Goal: Information Seeking & Learning: Learn about a topic

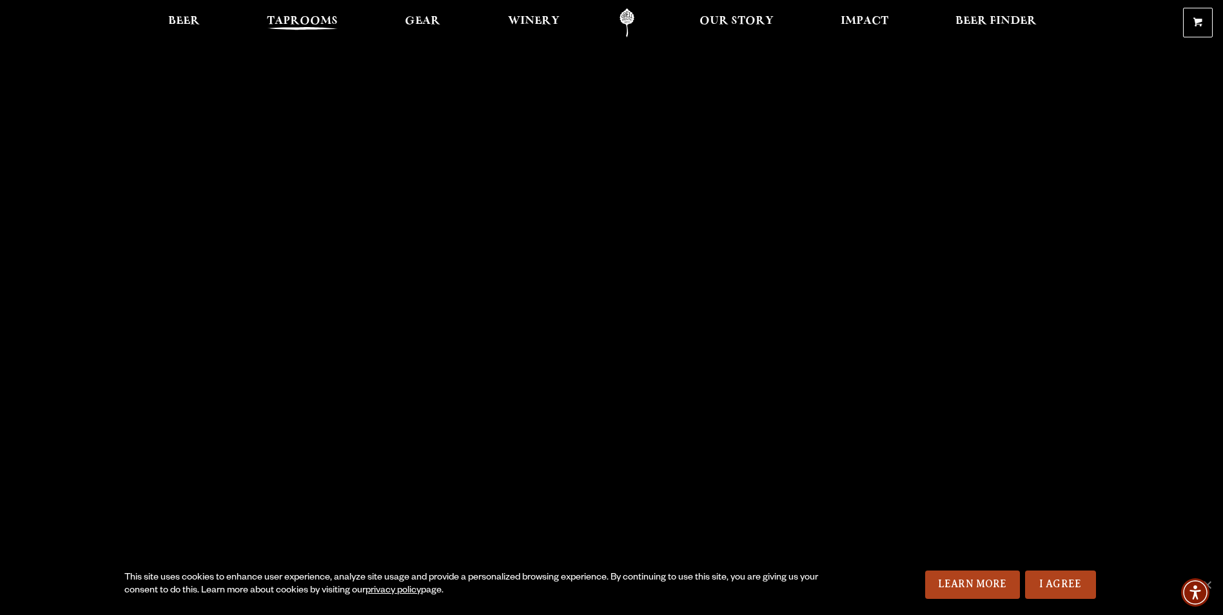
click at [317, 26] on span "Taprooms" at bounding box center [302, 21] width 71 height 10
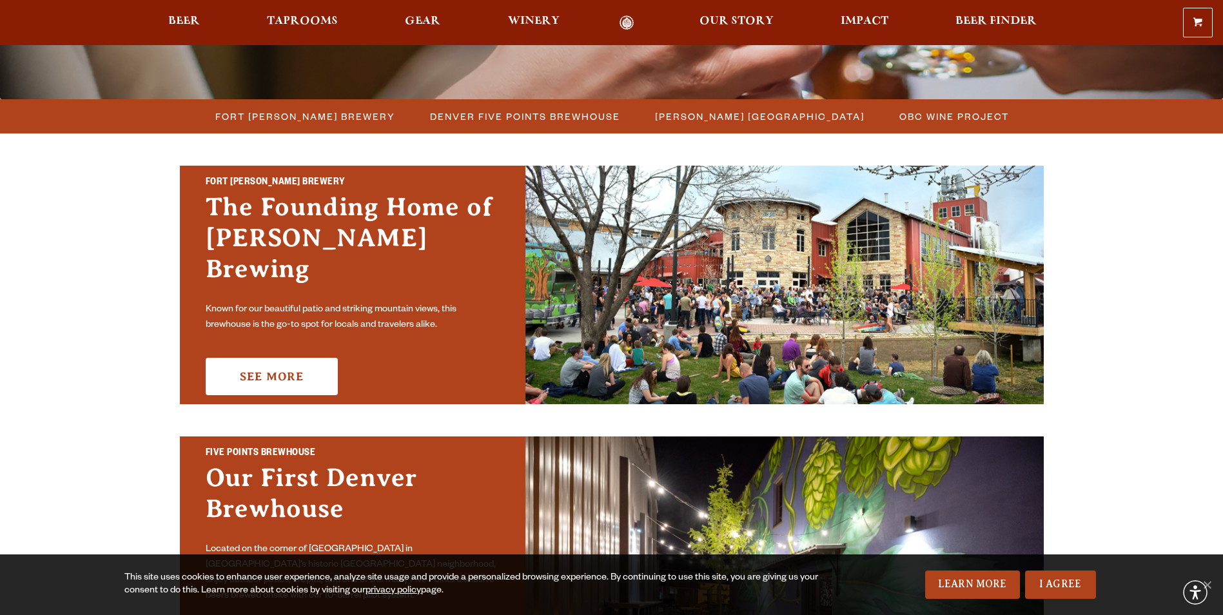
scroll to position [322, 0]
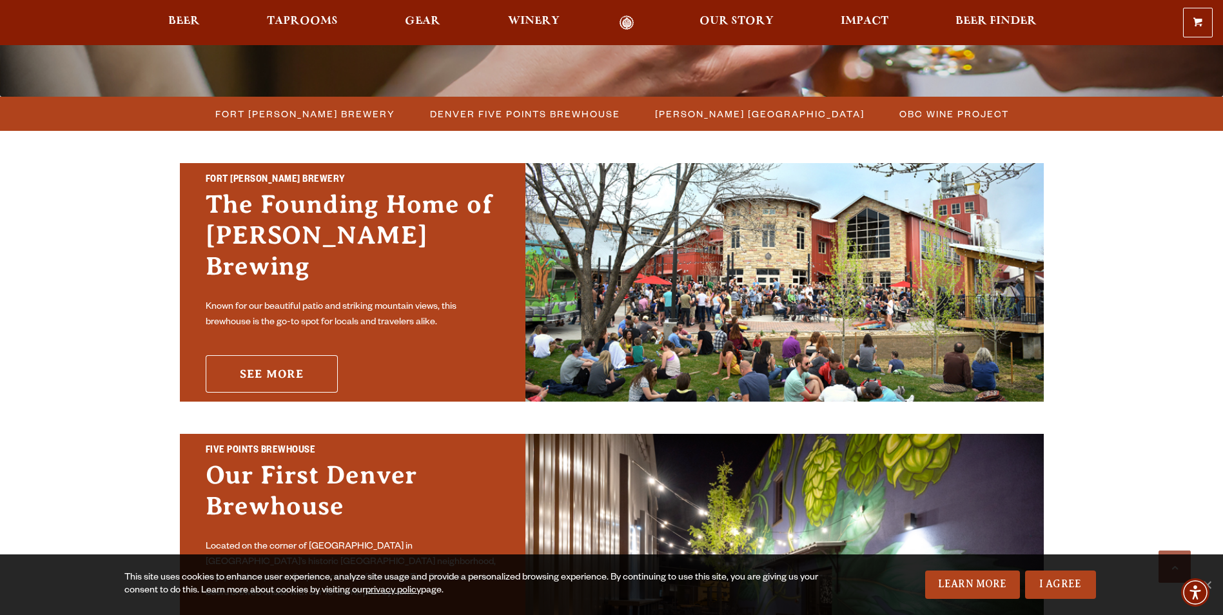
click at [301, 355] on link "See More" at bounding box center [272, 373] width 132 height 37
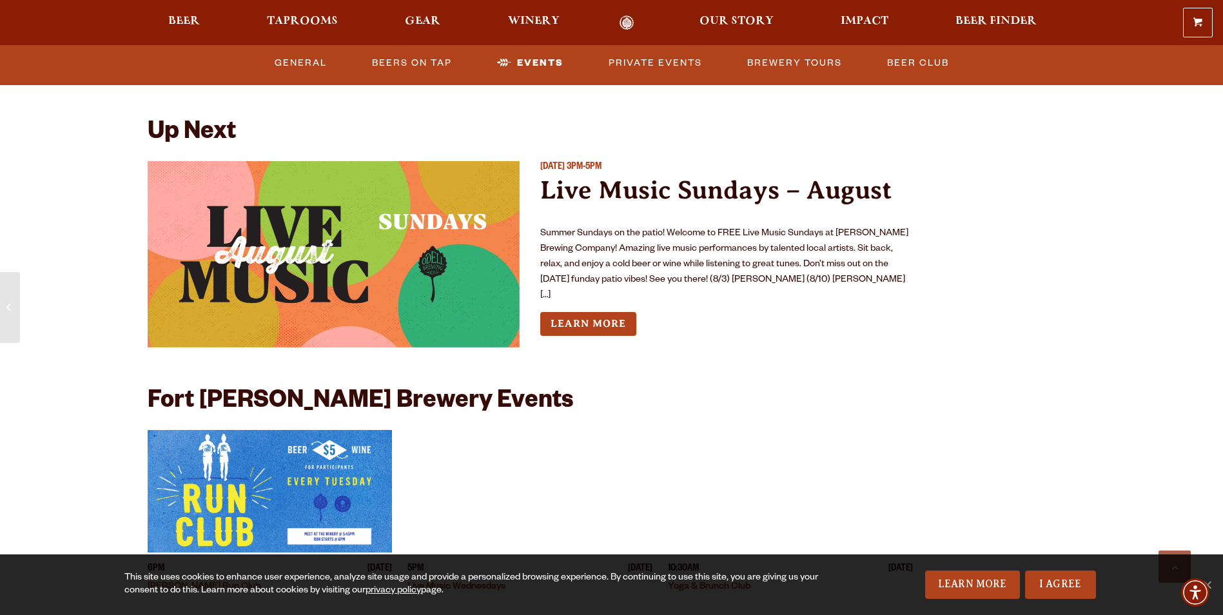
scroll to position [3094, 0]
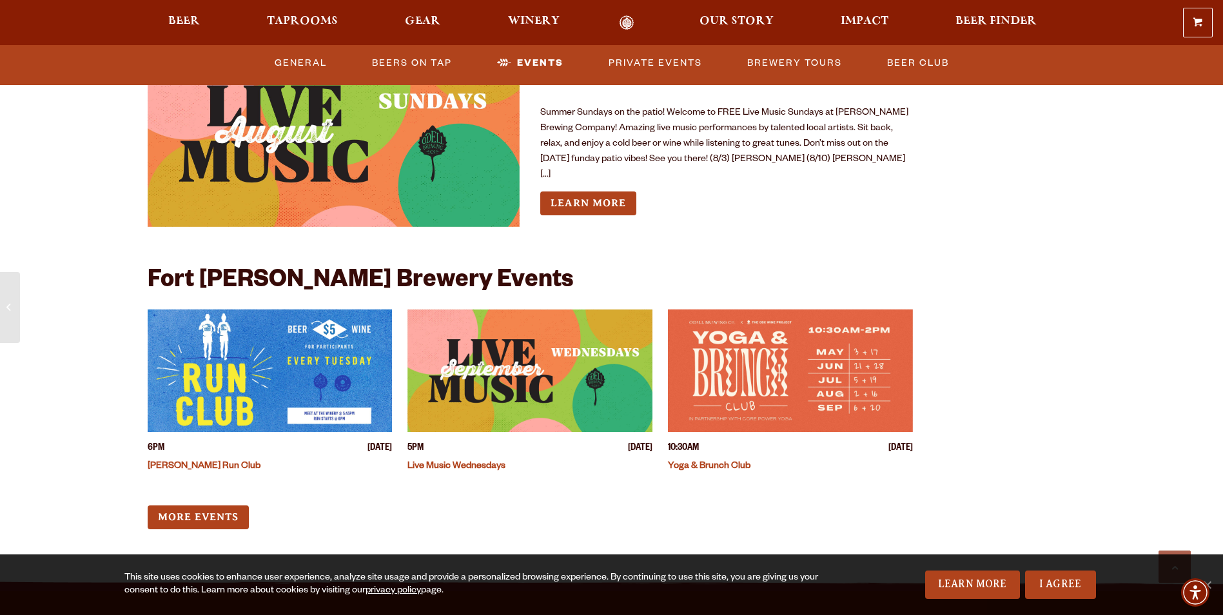
click at [411, 170] on img "View event details" at bounding box center [334, 134] width 373 height 186
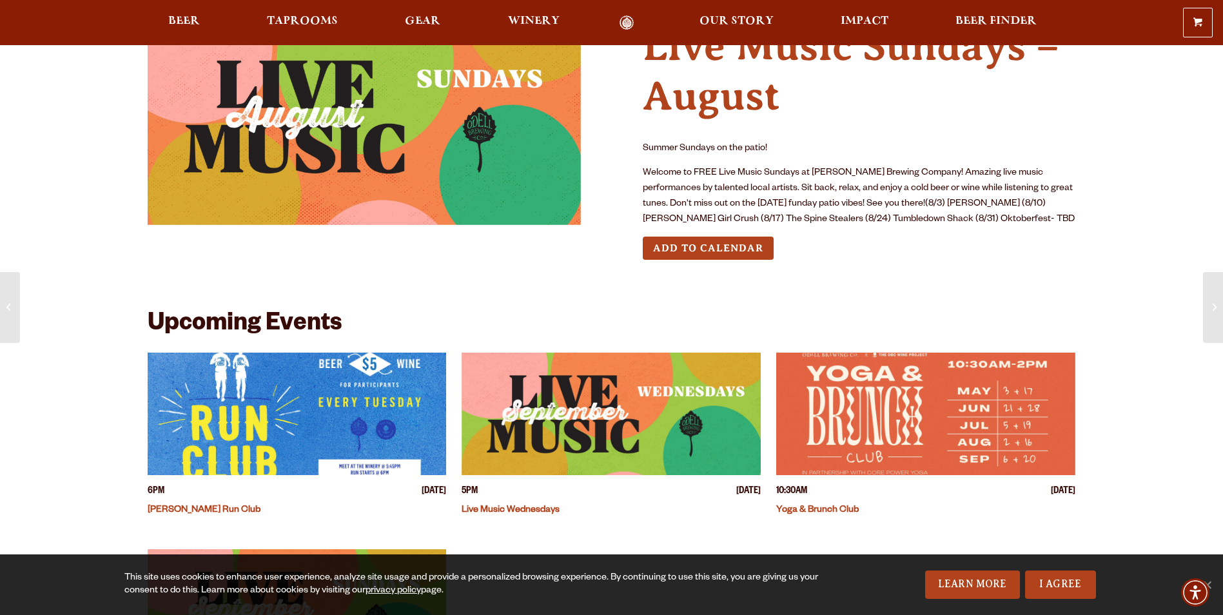
scroll to position [258, 0]
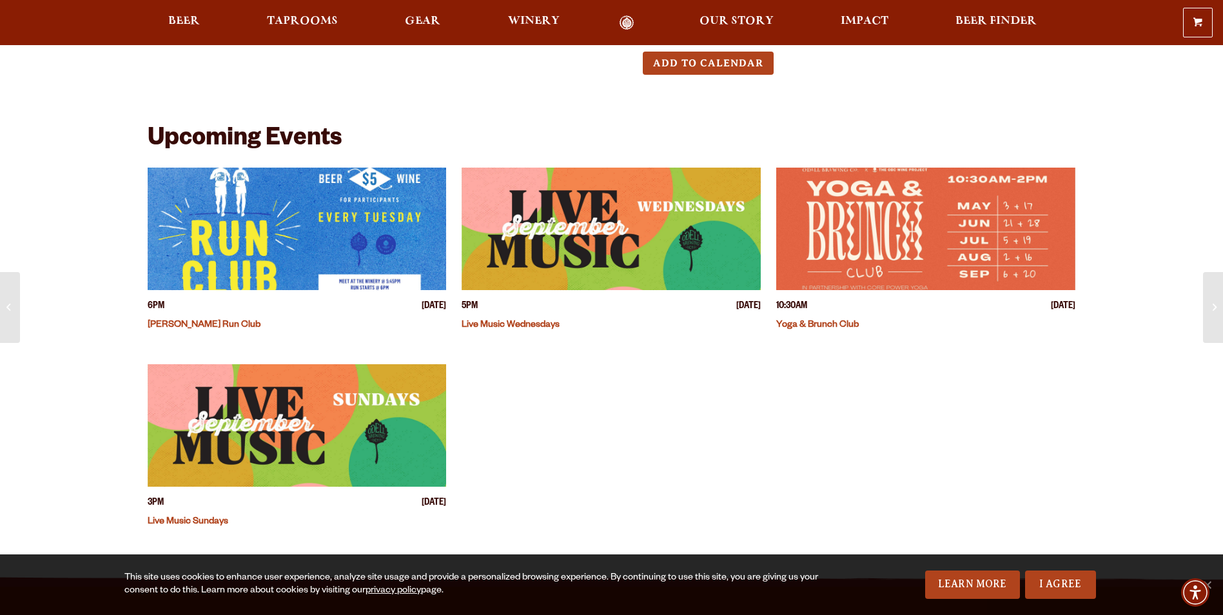
click at [603, 231] on img "View event details" at bounding box center [611, 229] width 299 height 122
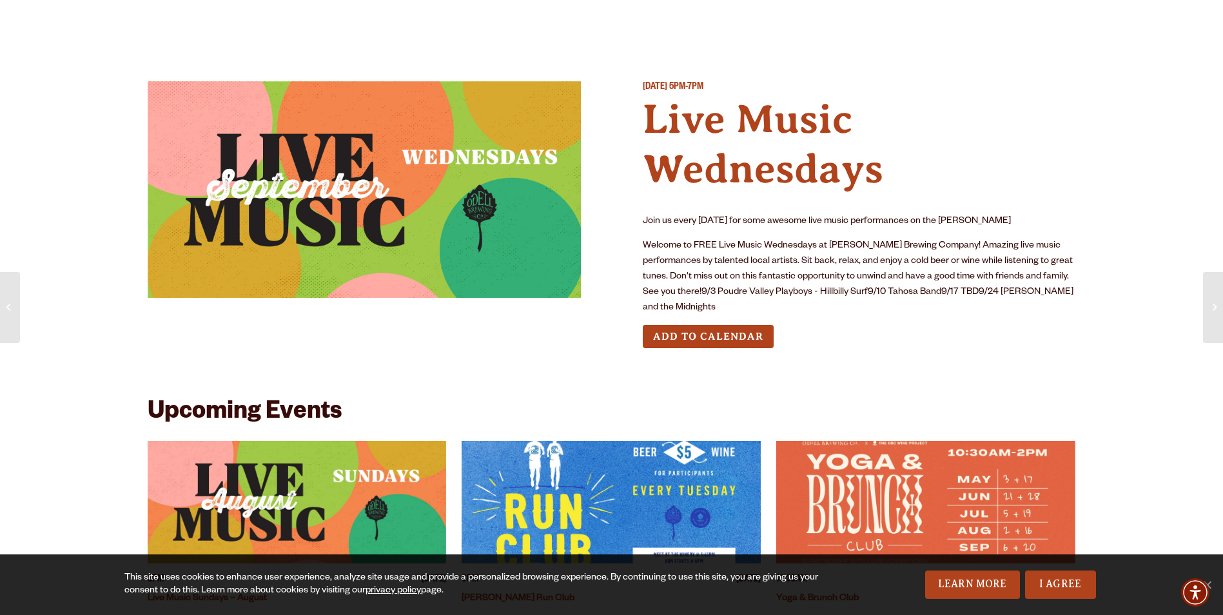
click at [404, 164] on img at bounding box center [364, 189] width 433 height 217
click at [667, 88] on span "[DATE]" at bounding box center [655, 88] width 24 height 10
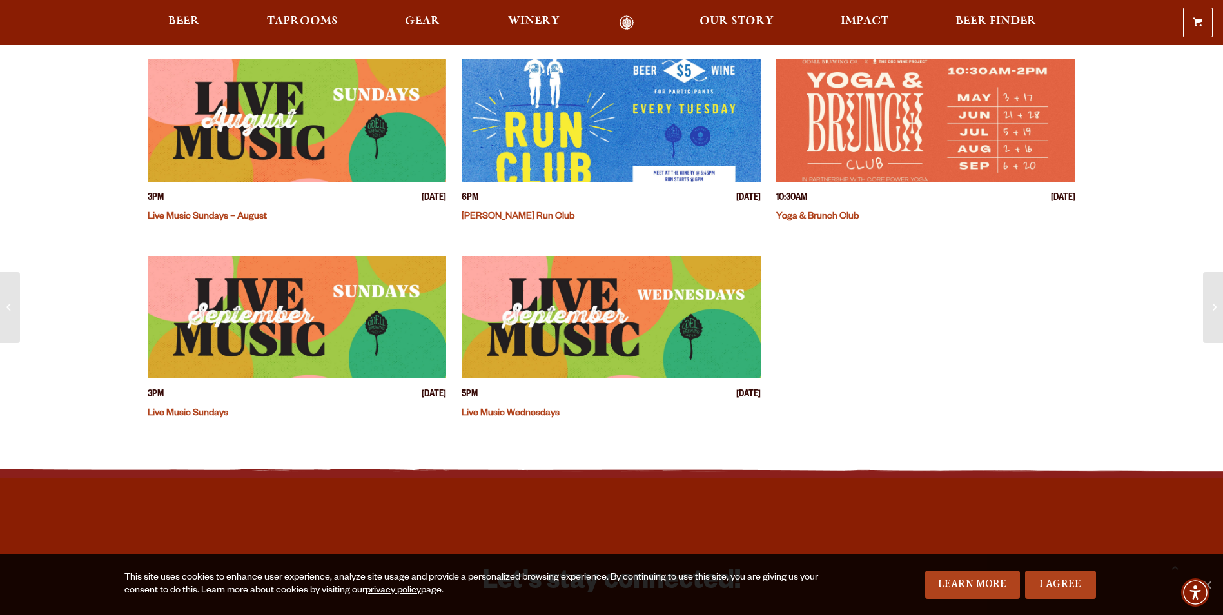
scroll to position [387, 0]
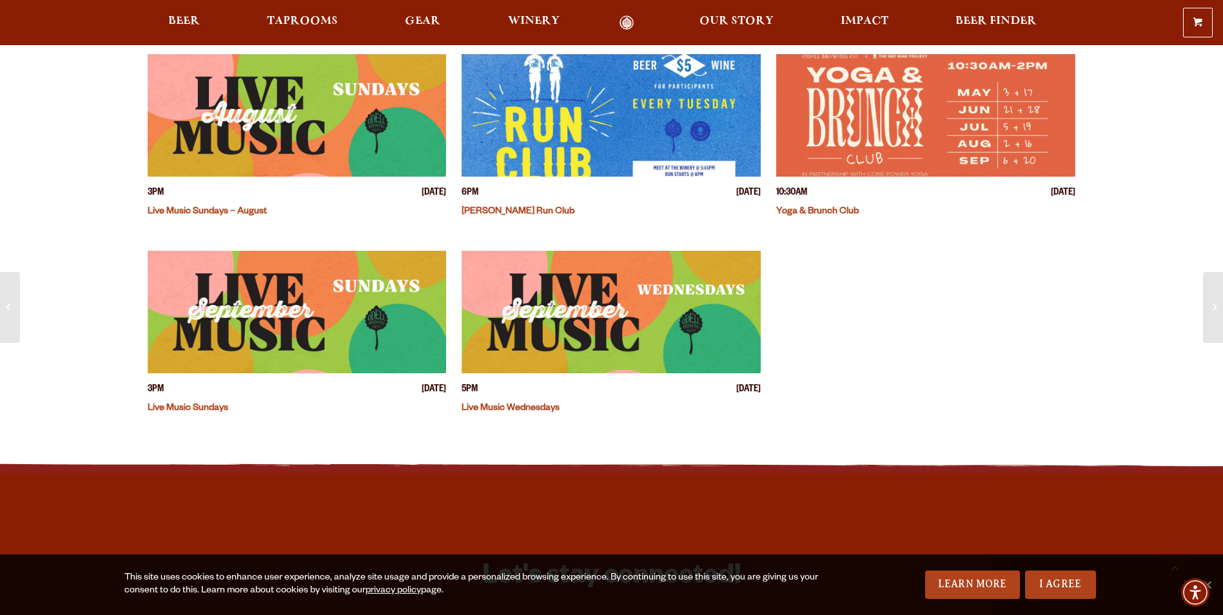
click at [609, 264] on img "View event details" at bounding box center [611, 312] width 299 height 122
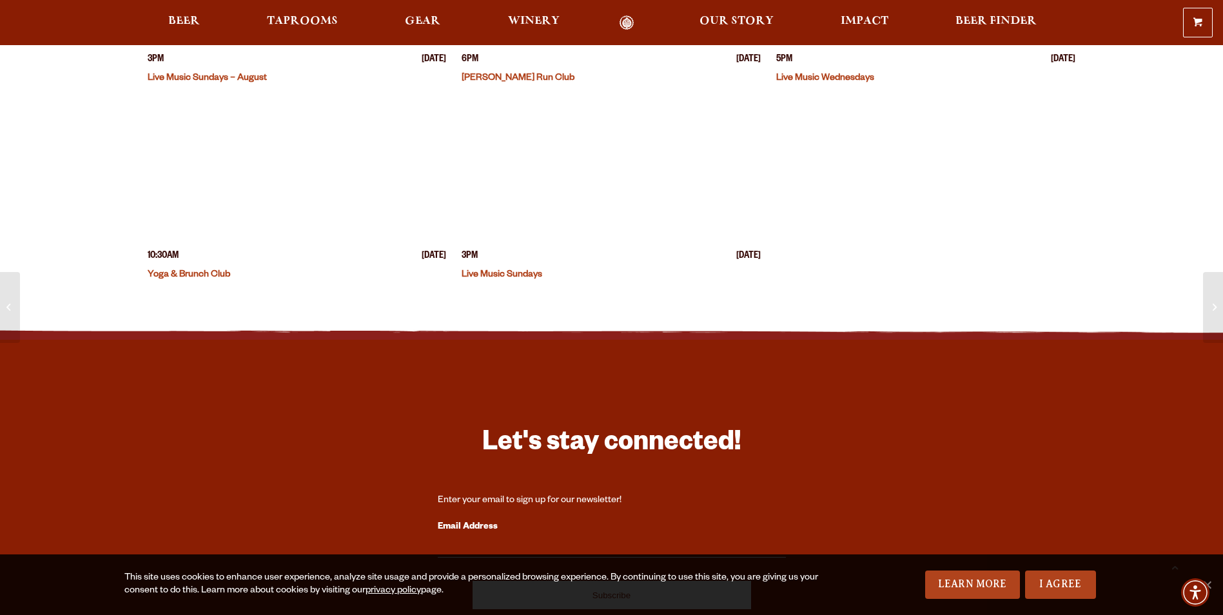
scroll to position [258, 0]
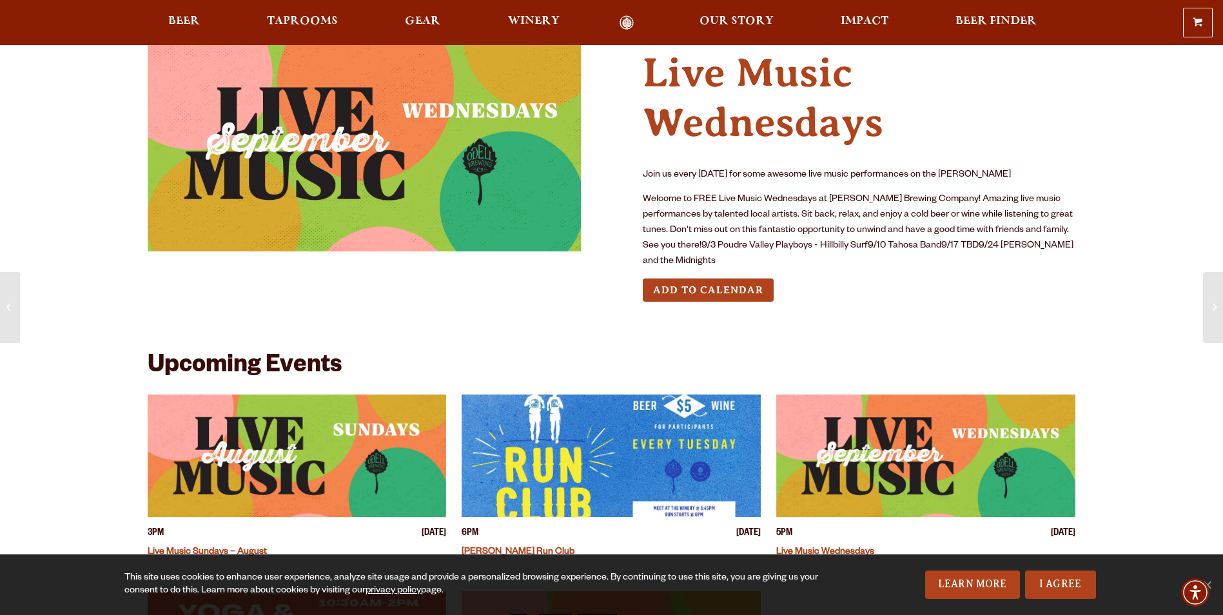
scroll to position [0, 0]
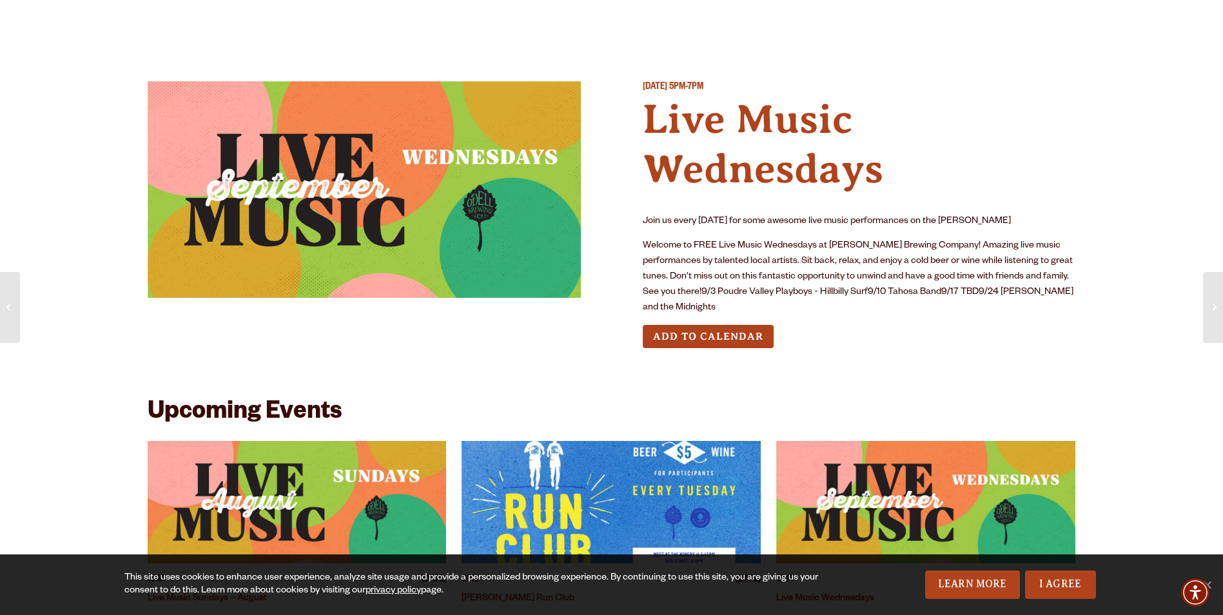
click at [378, 141] on img at bounding box center [364, 189] width 433 height 217
click at [1045, 90] on p "[DATE] 5PM-7PM" at bounding box center [859, 88] width 433 height 14
